Goal: Task Accomplishment & Management: Use online tool/utility

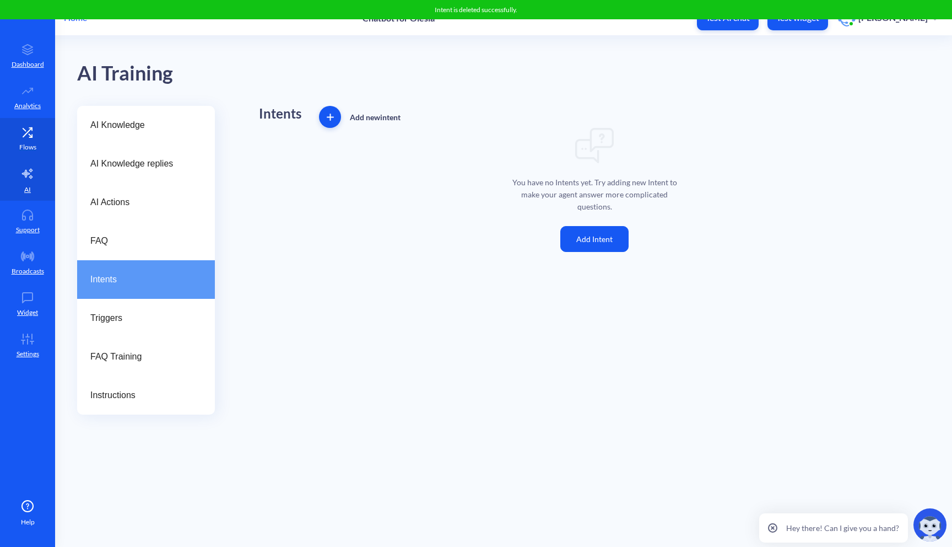
click at [26, 140] on link "Flows" at bounding box center [27, 138] width 55 height 41
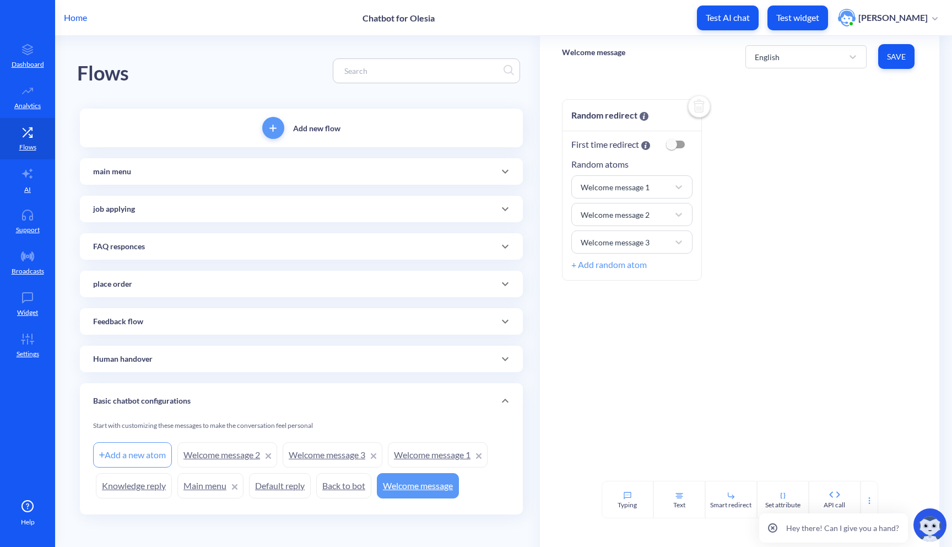
click at [506, 358] on icon at bounding box center [505, 358] width 13 height 13
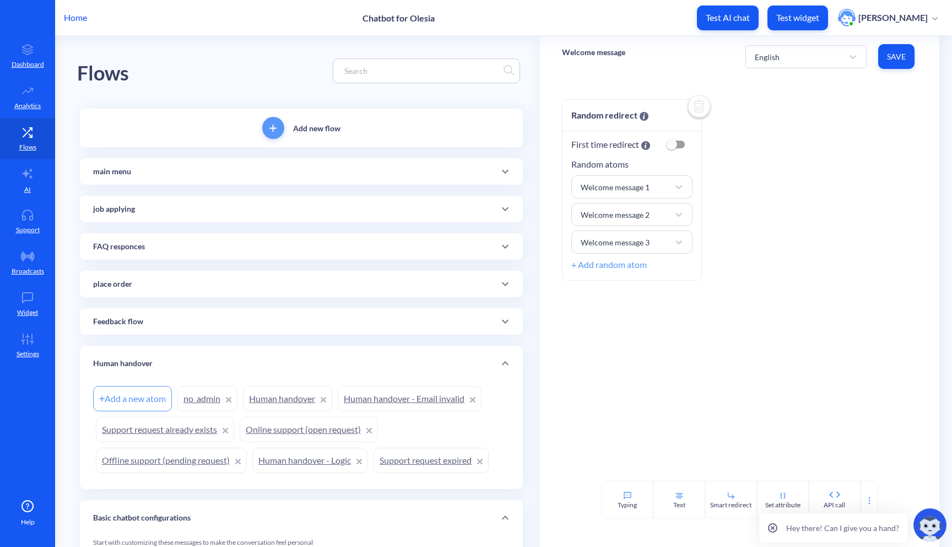
click at [299, 458] on link "Human handover - Logic" at bounding box center [310, 459] width 116 height 25
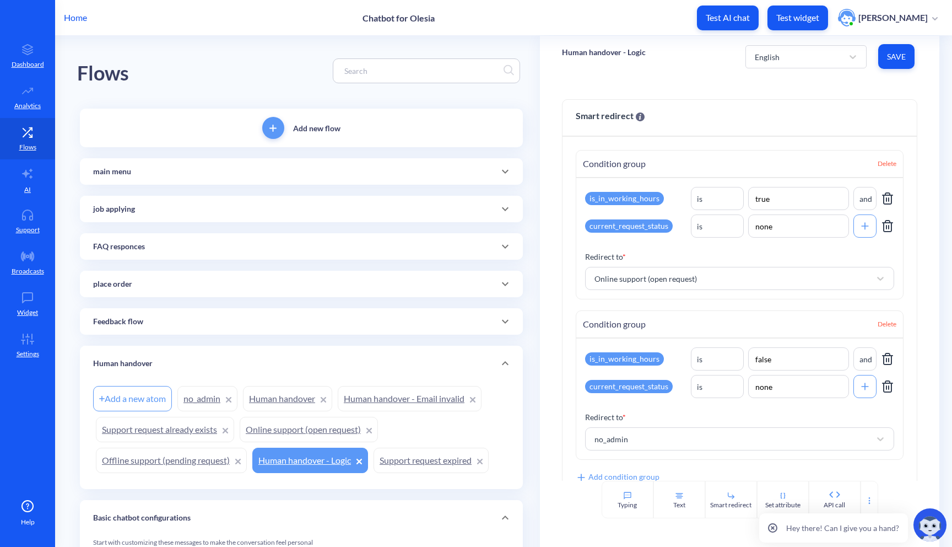
click at [212, 462] on link "Offline support (pending request)" at bounding box center [171, 459] width 151 height 25
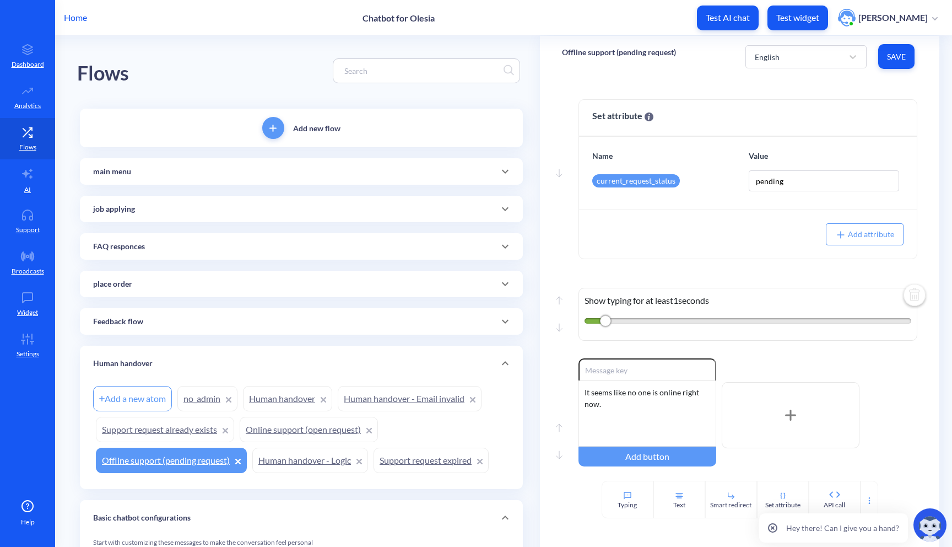
click at [306, 465] on link "Human handover - Logic" at bounding box center [310, 459] width 116 height 25
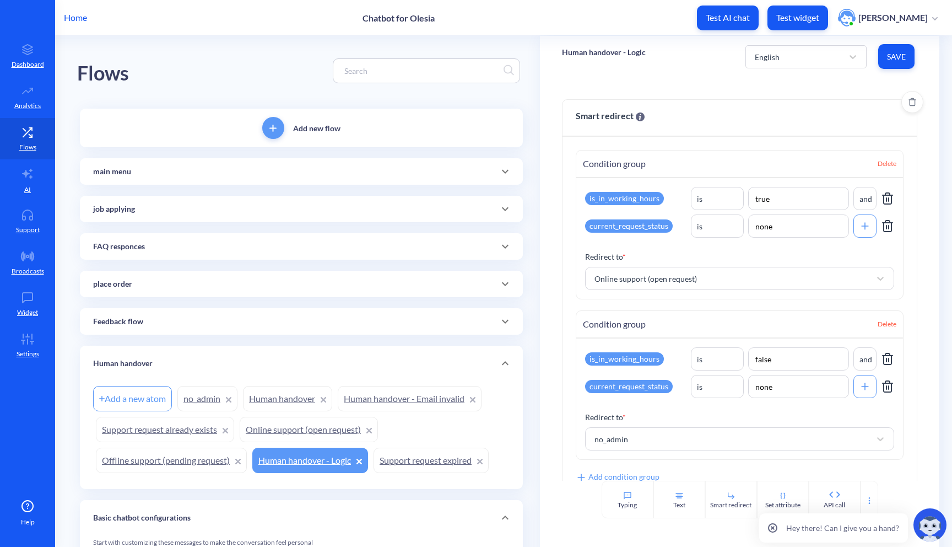
scroll to position [35, 0]
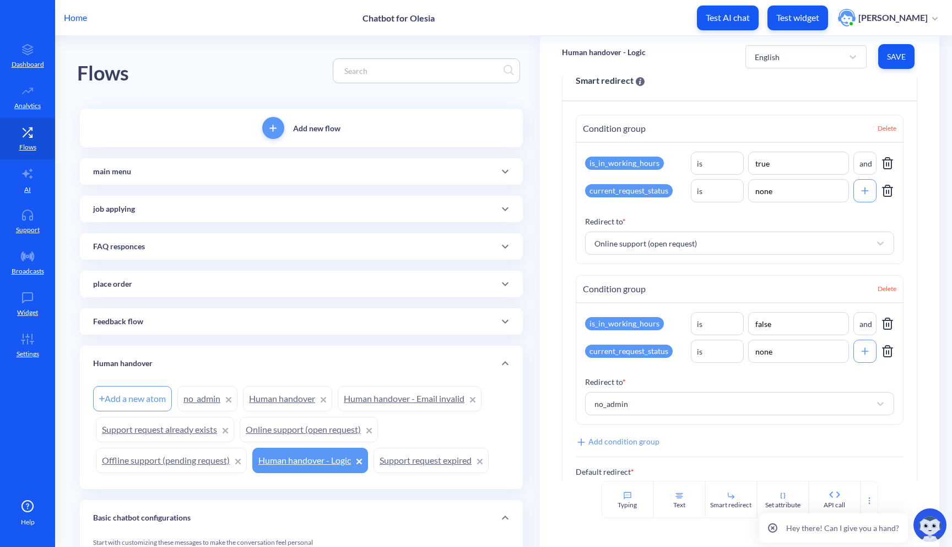
click at [325, 429] on link "Online support (open request)" at bounding box center [309, 429] width 138 height 25
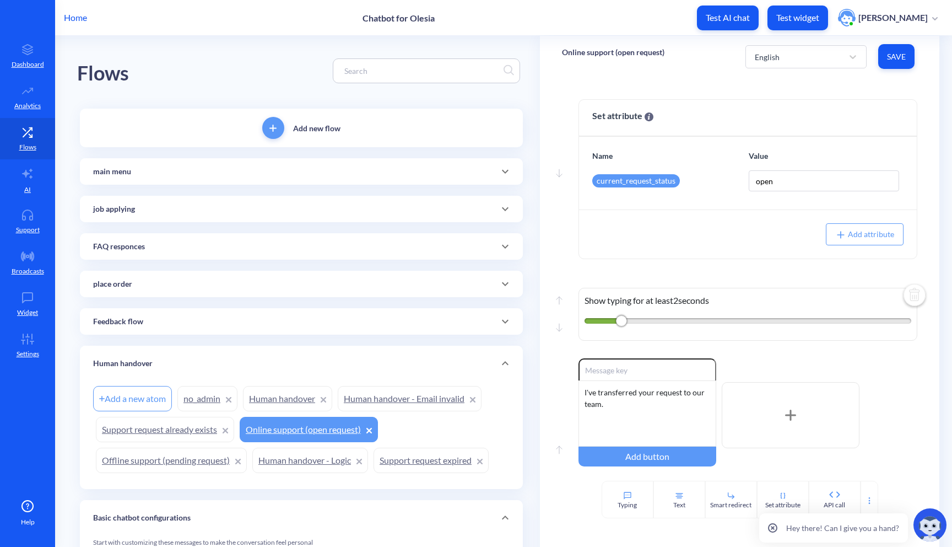
click at [431, 466] on link "Support request expired" at bounding box center [431, 459] width 115 height 25
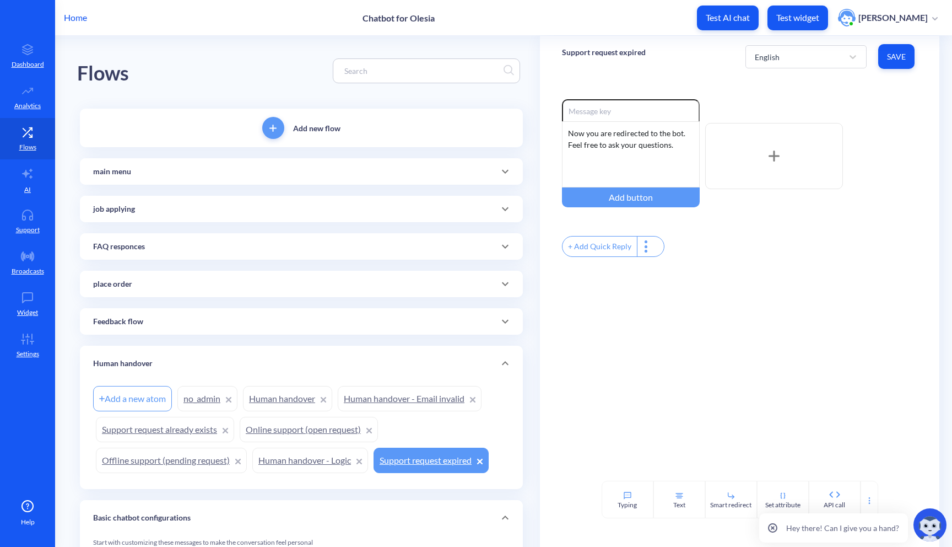
click at [182, 455] on link "Offline support (pending request)" at bounding box center [171, 459] width 151 height 25
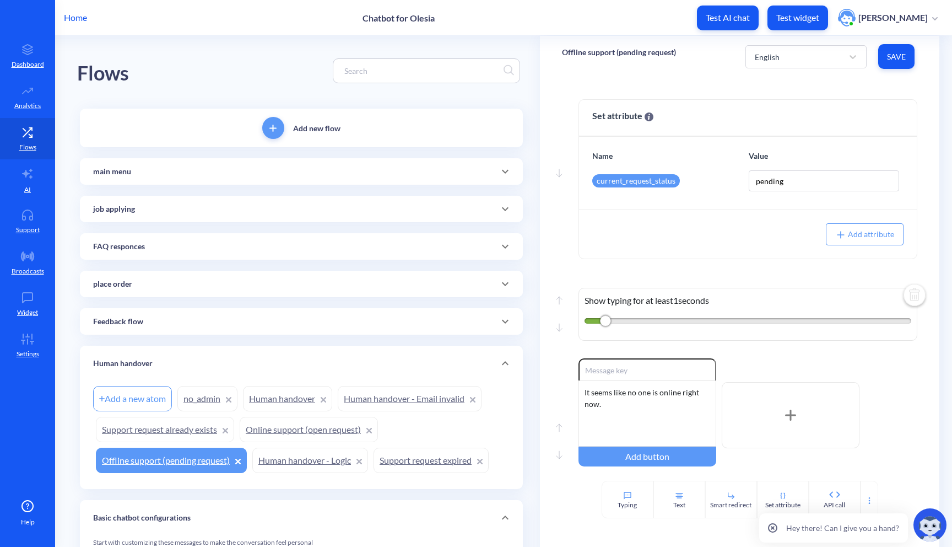
click at [185, 440] on link "Support request already exists" at bounding box center [165, 429] width 138 height 25
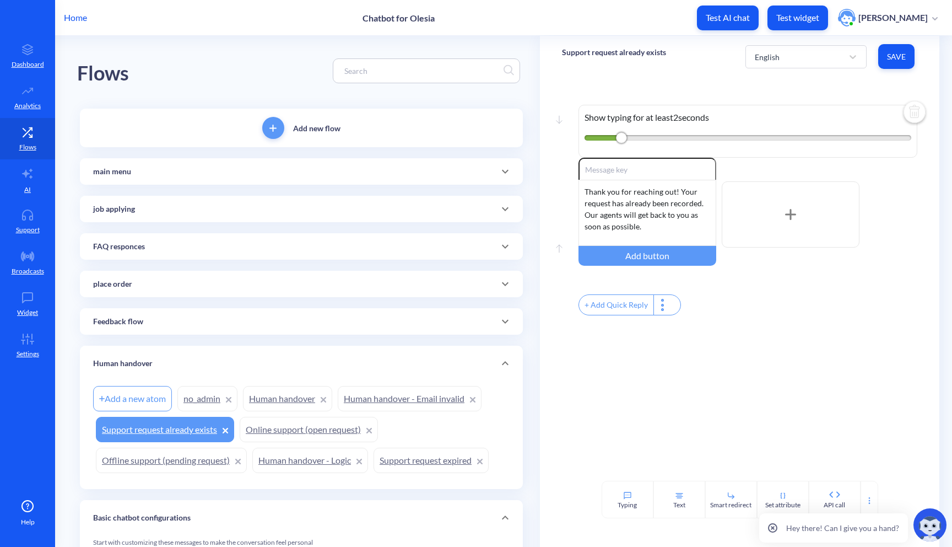
click at [208, 406] on link "no_admin" at bounding box center [207, 398] width 60 height 25
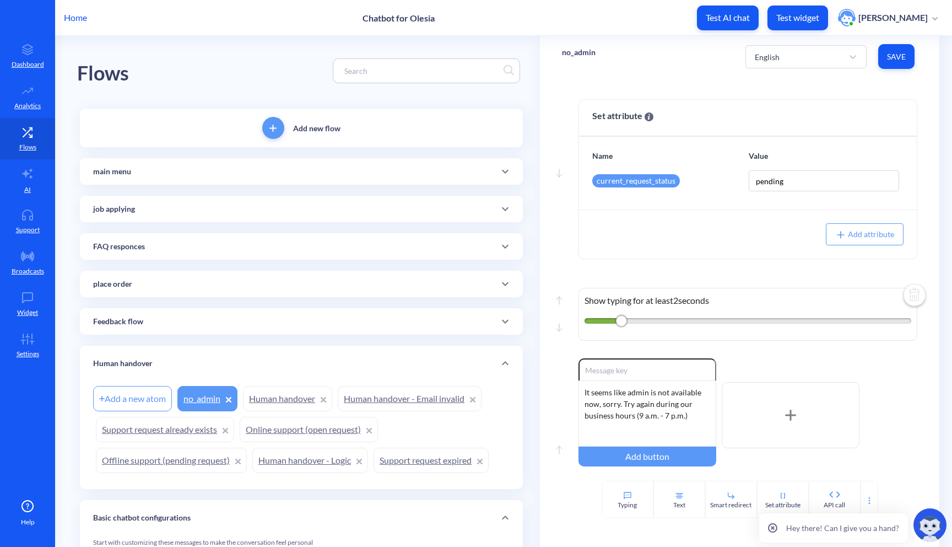
click at [291, 411] on div "Add a new atom no_admin Human handover Human handover - Email invalid Support r…" at bounding box center [301, 429] width 417 height 93
click at [291, 408] on link "Human handover" at bounding box center [287, 398] width 89 height 25
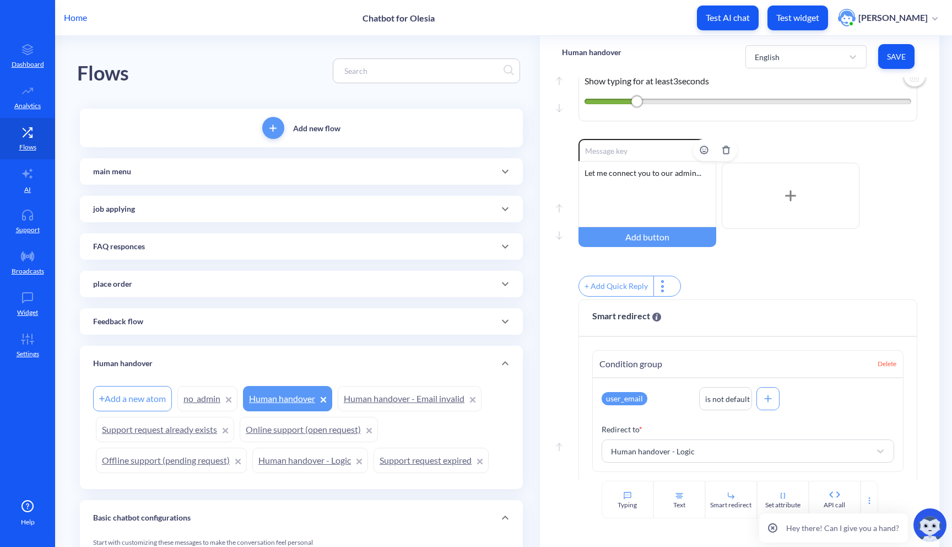
scroll to position [318, 0]
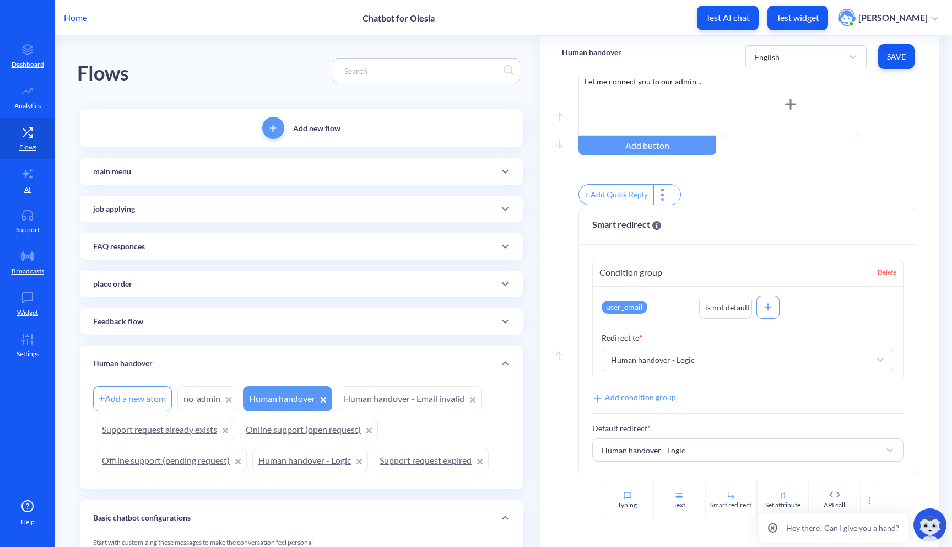
click at [292, 460] on link "Human handover - Logic" at bounding box center [310, 459] width 116 height 25
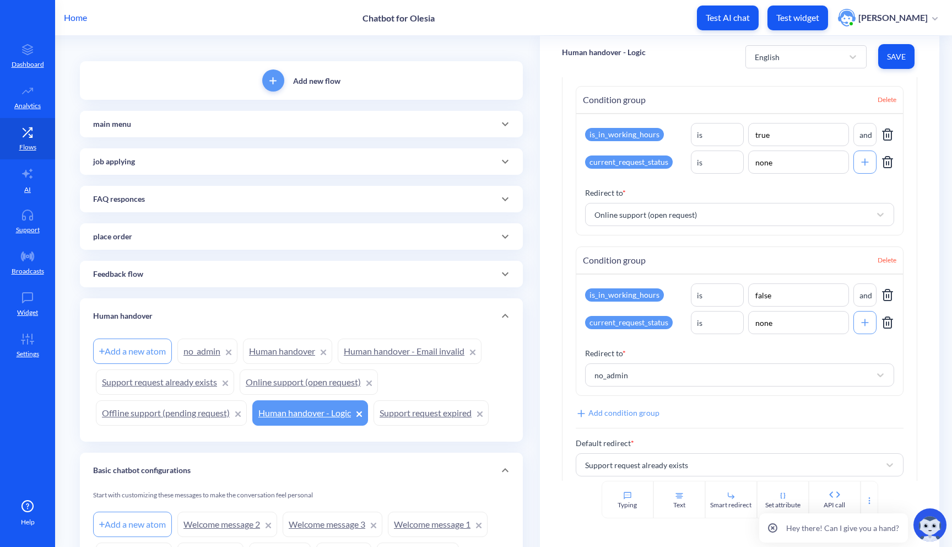
scroll to position [79, 0]
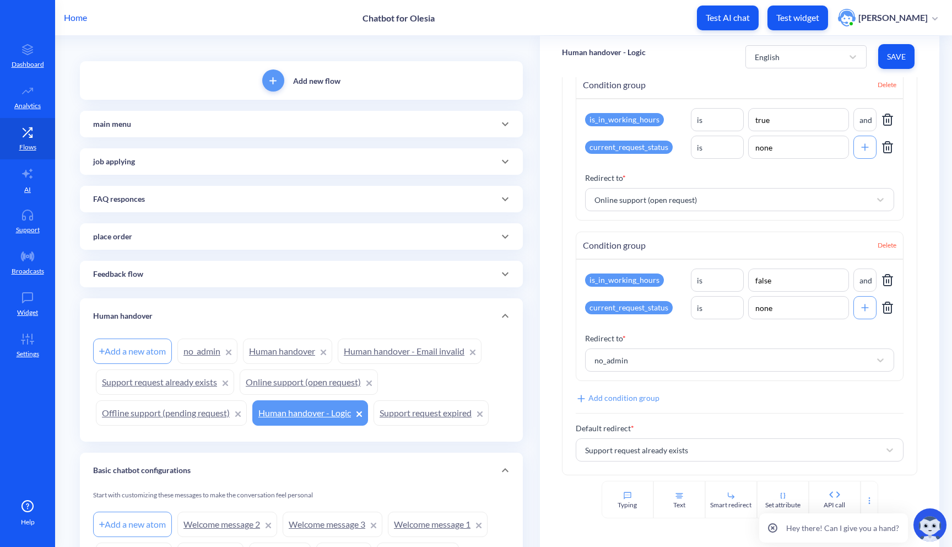
click at [286, 391] on link "Online support (open request)" at bounding box center [309, 381] width 138 height 25
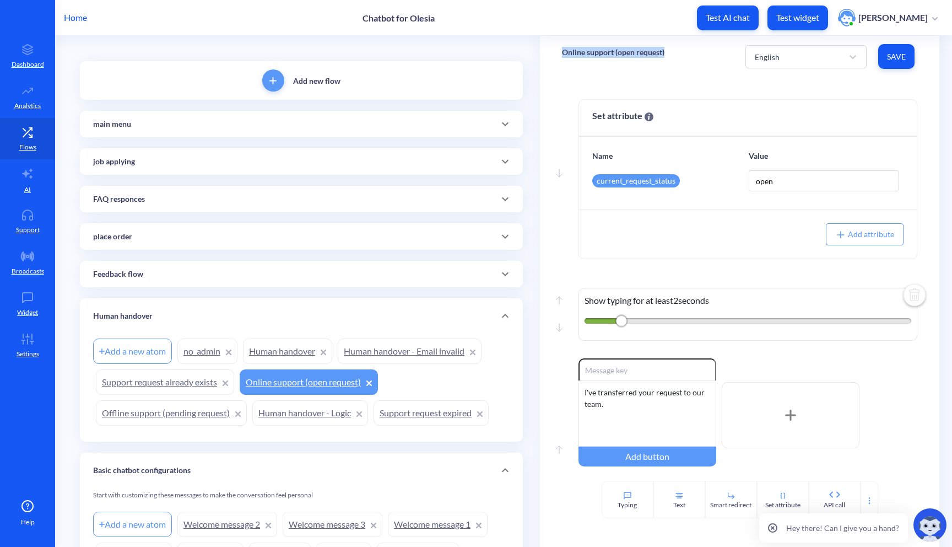
drag, startPoint x: 662, startPoint y: 52, endPoint x: 560, endPoint y: 52, distance: 102.5
click at [562, 52] on p "Online support (open request)" at bounding box center [613, 52] width 103 height 11
drag, startPoint x: 671, startPoint y: 55, endPoint x: 558, endPoint y: 53, distance: 113.5
click at [558, 53] on div "Online support (open request) English Save" at bounding box center [740, 56] width 400 height 41
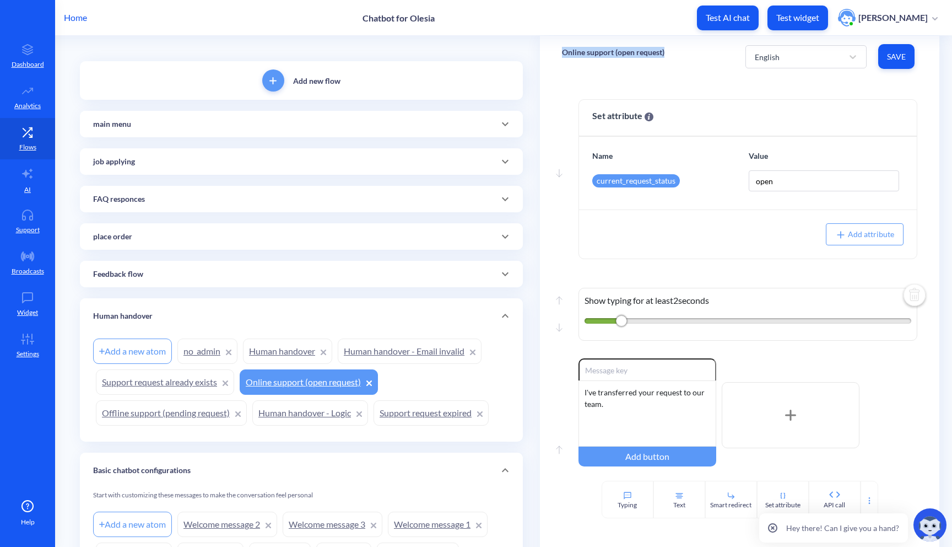
copy p "Online support (open request)"
click at [548, 89] on div "Move down Set attribute Set a value for an existing agent attribute or add a ne…" at bounding box center [740, 278] width 400 height 403
click at [31, 208] on div "1" at bounding box center [33, 210] width 11 height 11
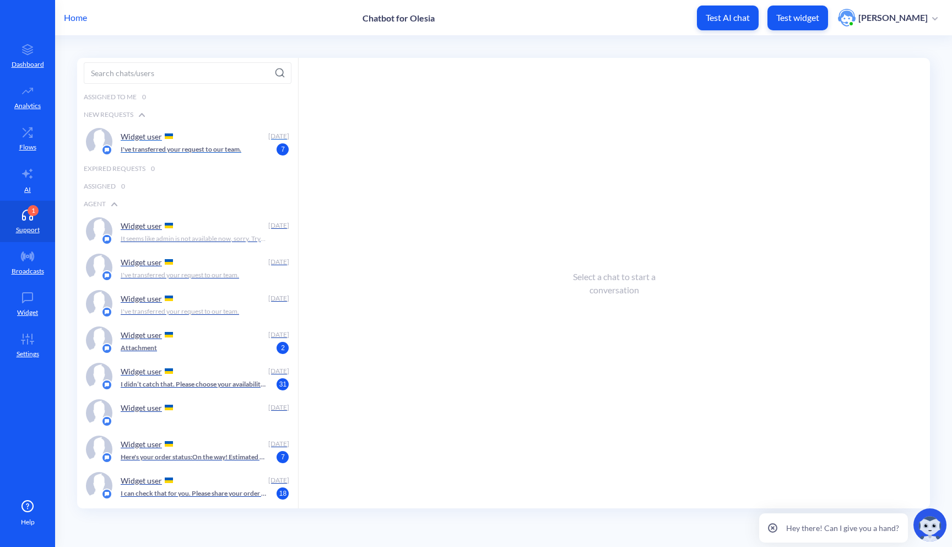
click at [255, 138] on div "Widget user" at bounding box center [193, 136] width 144 height 17
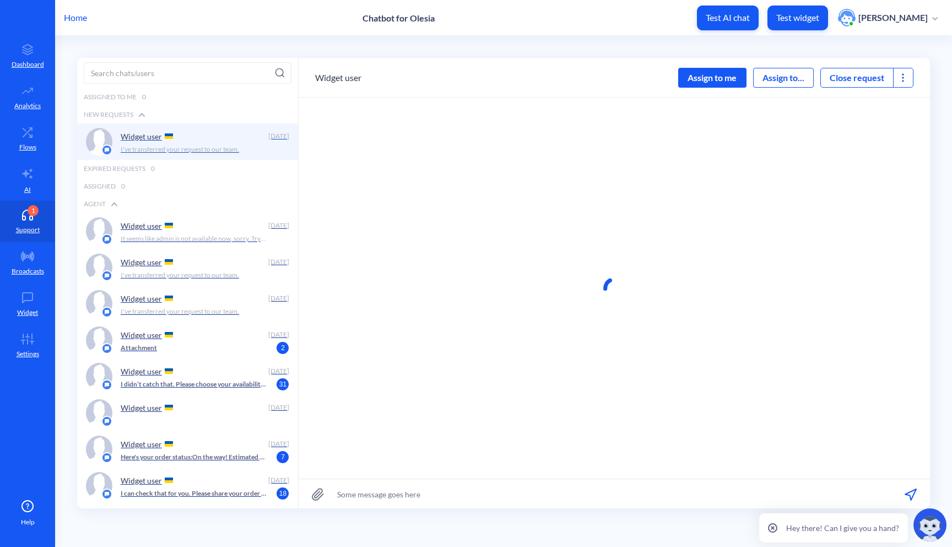
scroll to position [1, 0]
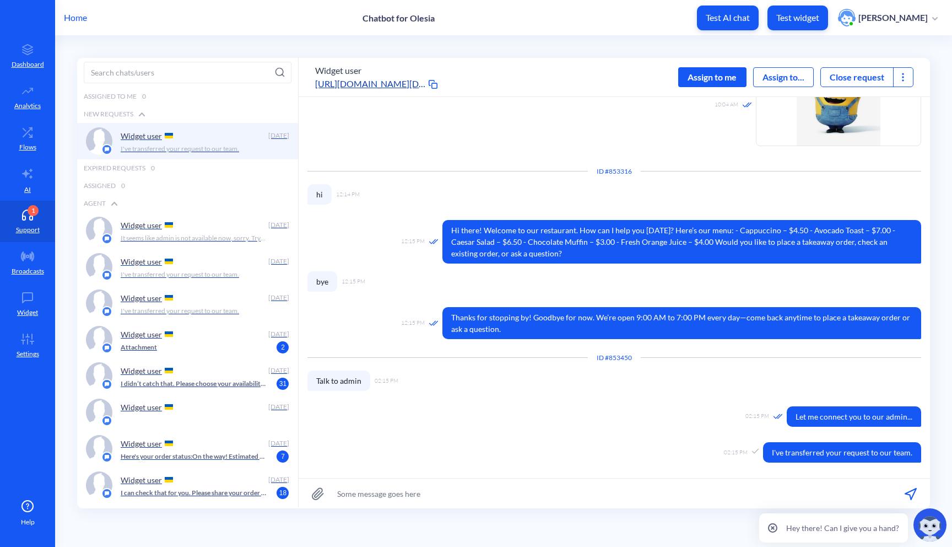
click at [838, 79] on button "Close request" at bounding box center [857, 77] width 72 height 13
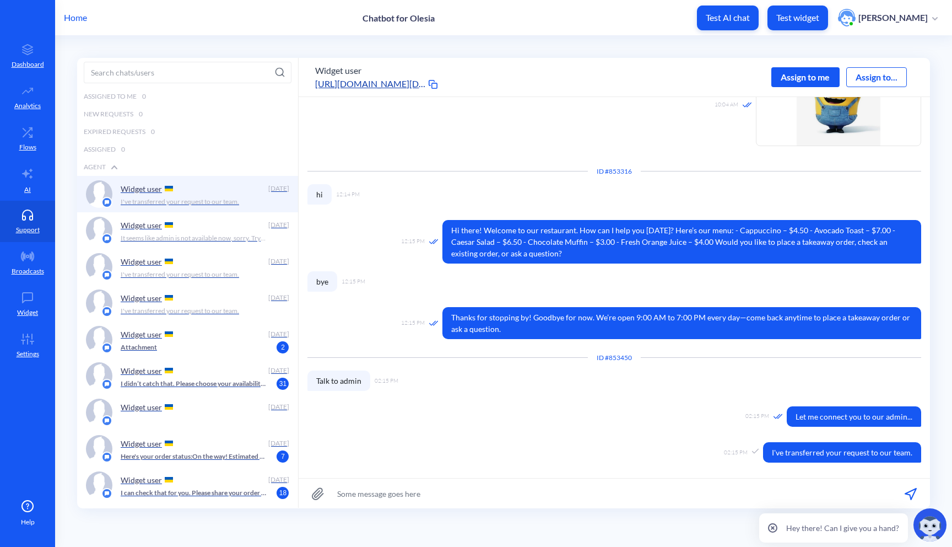
scroll to position [132, 0]
